Goal: Entertainment & Leisure: Consume media (video, audio)

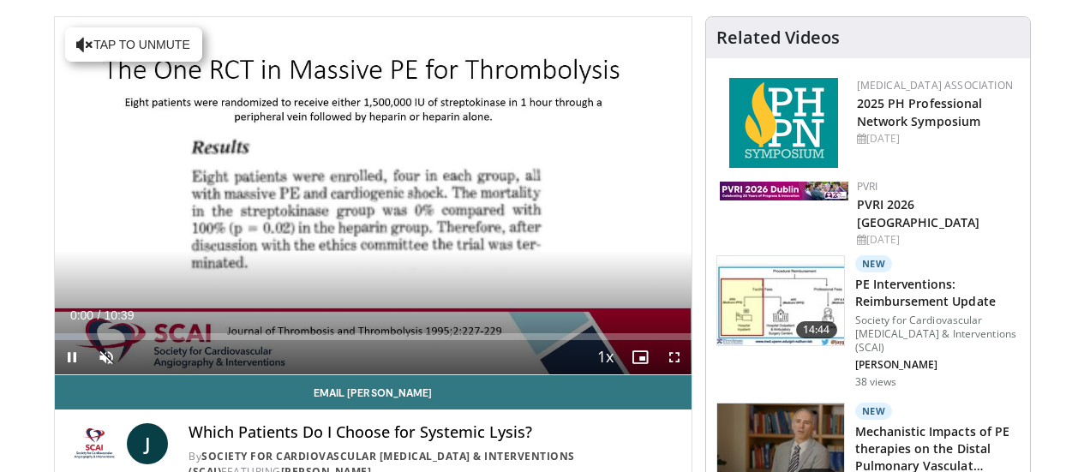
scroll to position [118, 0]
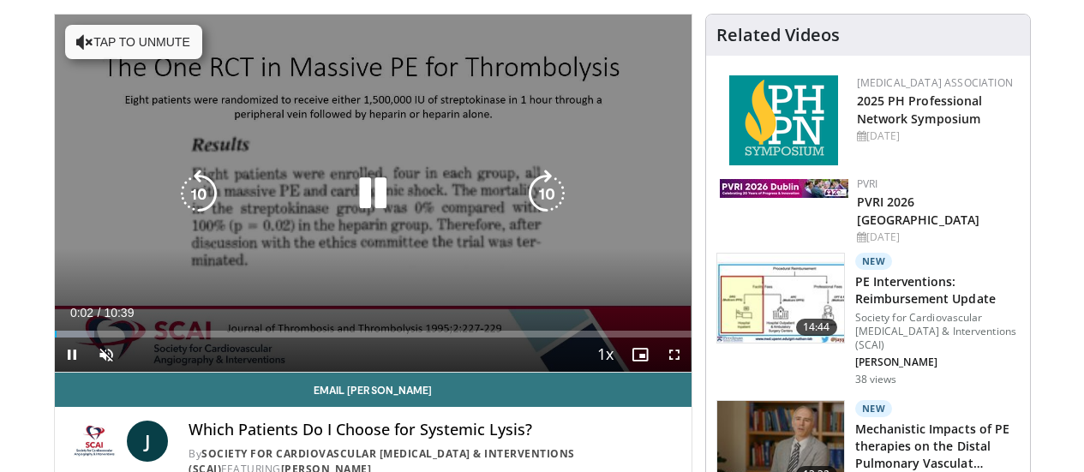
click at [55, 33] on div "10 seconds Tap to unmute" at bounding box center [373, 193] width 636 height 357
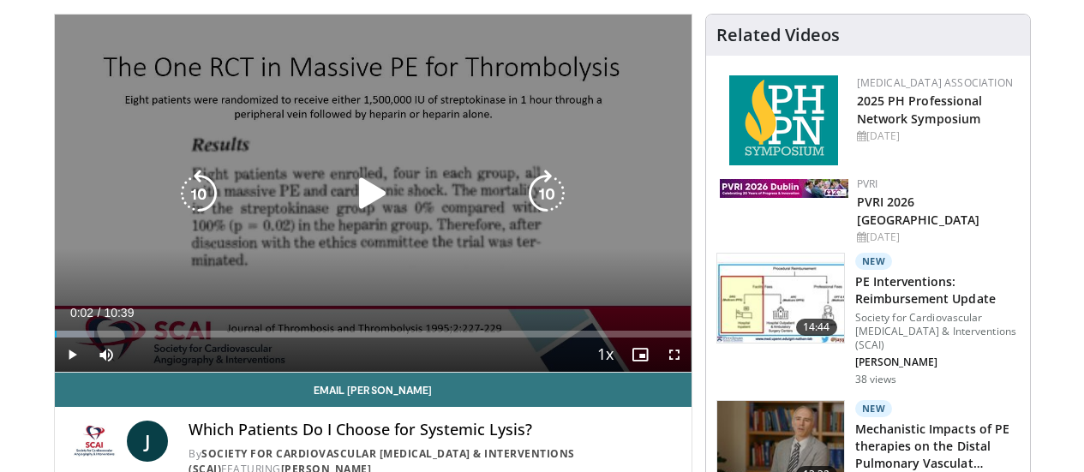
click at [349, 218] on icon "Video Player" at bounding box center [373, 194] width 48 height 48
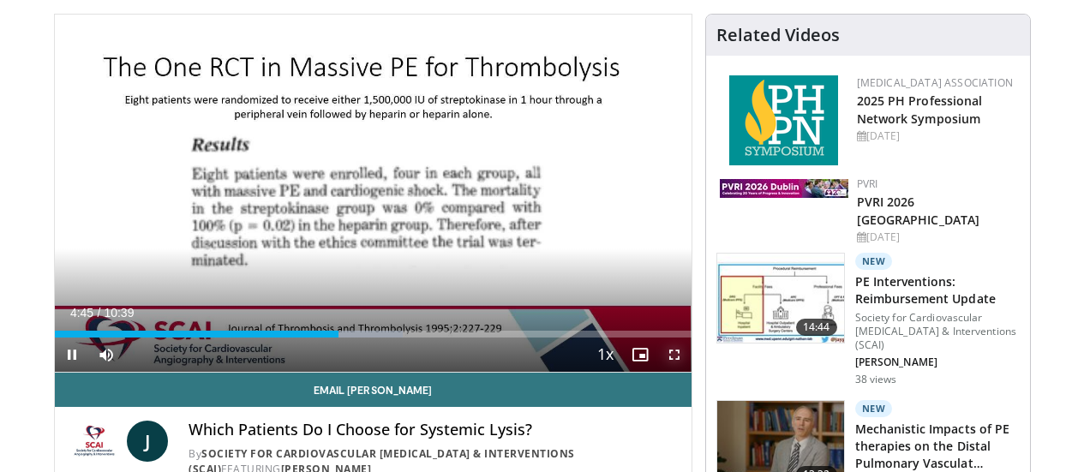
click at [688, 372] on span "Video Player" at bounding box center [674, 354] width 34 height 34
